Goal: Download file/media

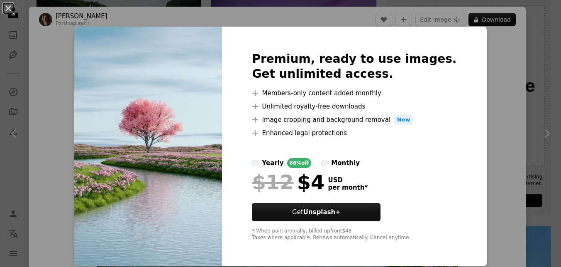
scroll to position [125, 0]
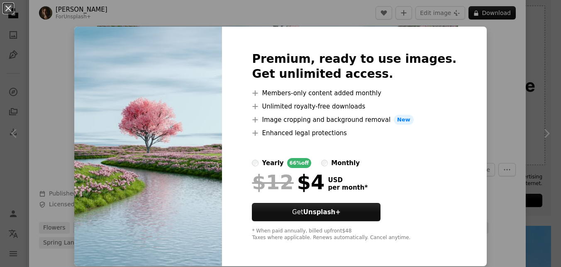
click at [514, 37] on div "An X shape Premium, ready to use images. Get unlimited access. A plus sign Memb…" at bounding box center [280, 133] width 561 height 267
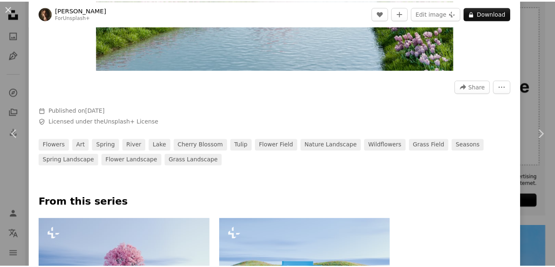
scroll to position [83, 0]
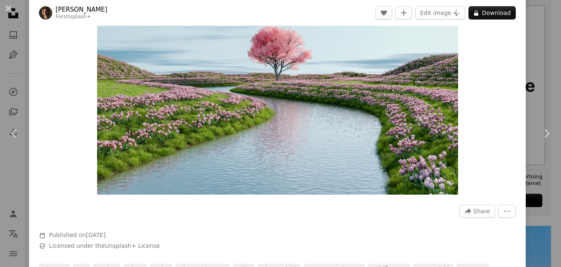
click at [526, 25] on div "An X shape Chevron left Chevron right [PERSON_NAME] For Unsplash+ A heart A plu…" at bounding box center [280, 133] width 561 height 267
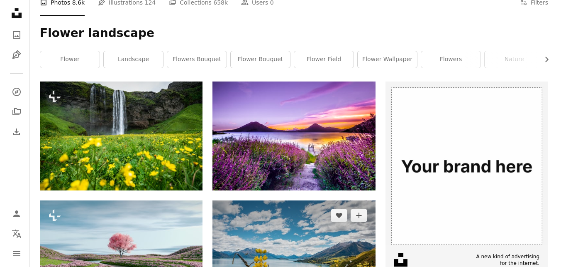
scroll to position [125, 0]
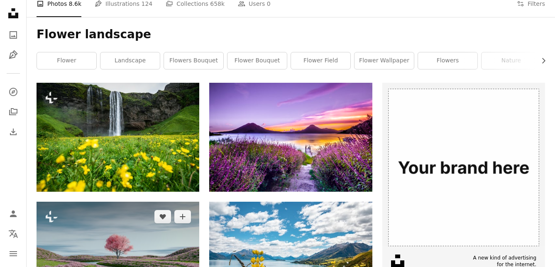
click at [187, 201] on img at bounding box center [118, 255] width 163 height 108
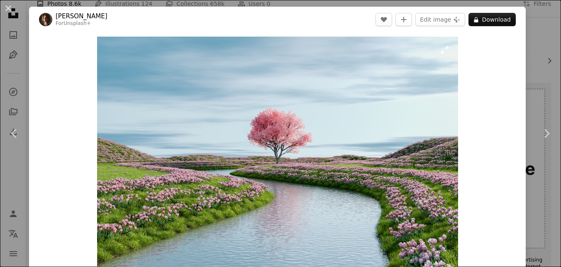
click at [308, 108] on img "Zoom in on this image" at bounding box center [277, 157] width 361 height 241
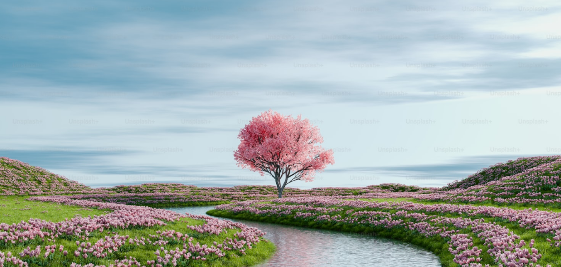
scroll to position [50, 0]
